Goal: Task Accomplishment & Management: Complete application form

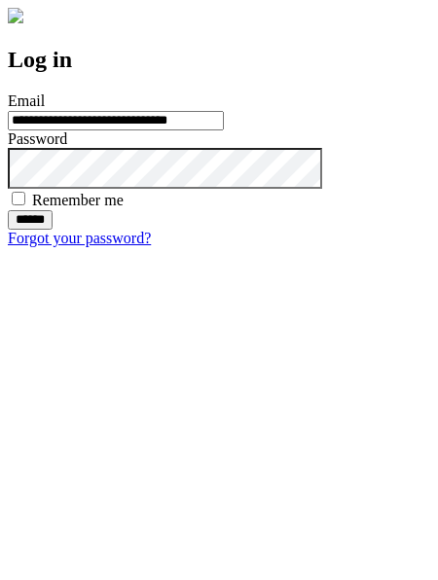
type input "**********"
click at [53, 230] on input "******" at bounding box center [30, 219] width 45 height 19
